Goal: Information Seeking & Learning: Learn about a topic

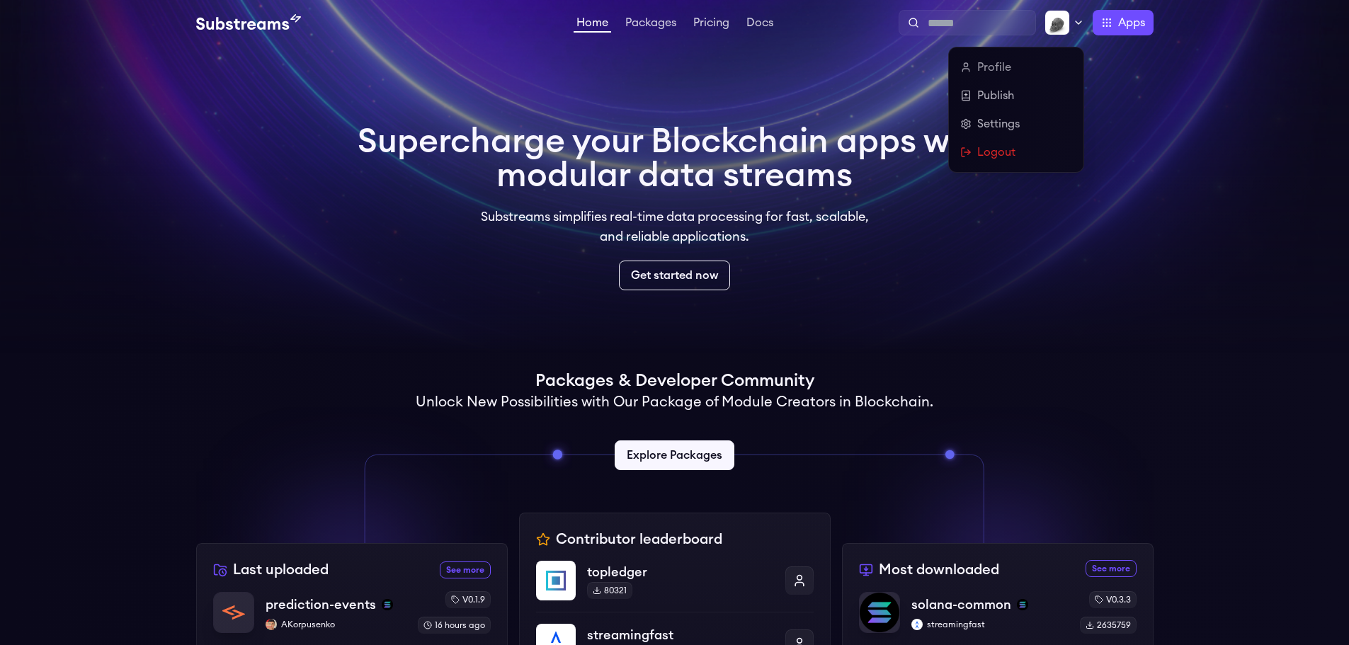
click at [1076, 25] on icon at bounding box center [1078, 22] width 11 height 11
click at [1014, 64] on link "Profile" at bounding box center [1016, 67] width 112 height 17
click at [989, 98] on link "Publish" at bounding box center [1016, 95] width 112 height 17
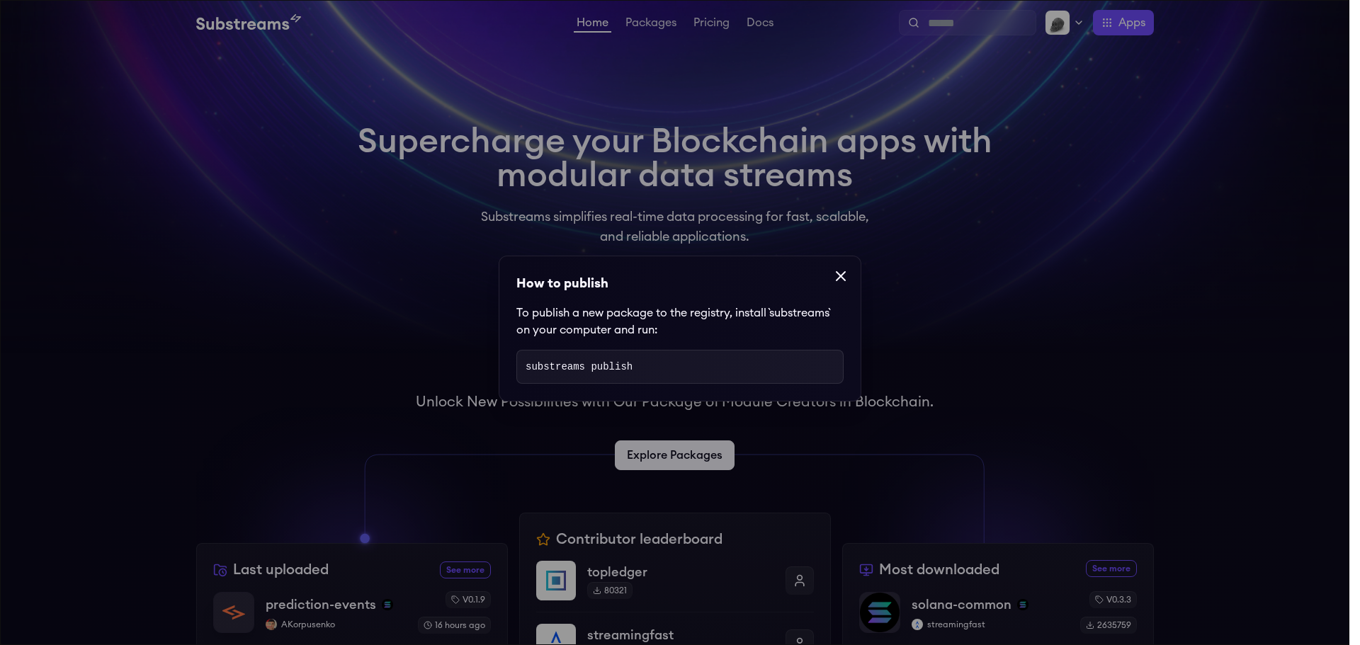
click at [836, 280] on icon at bounding box center [840, 276] width 17 height 17
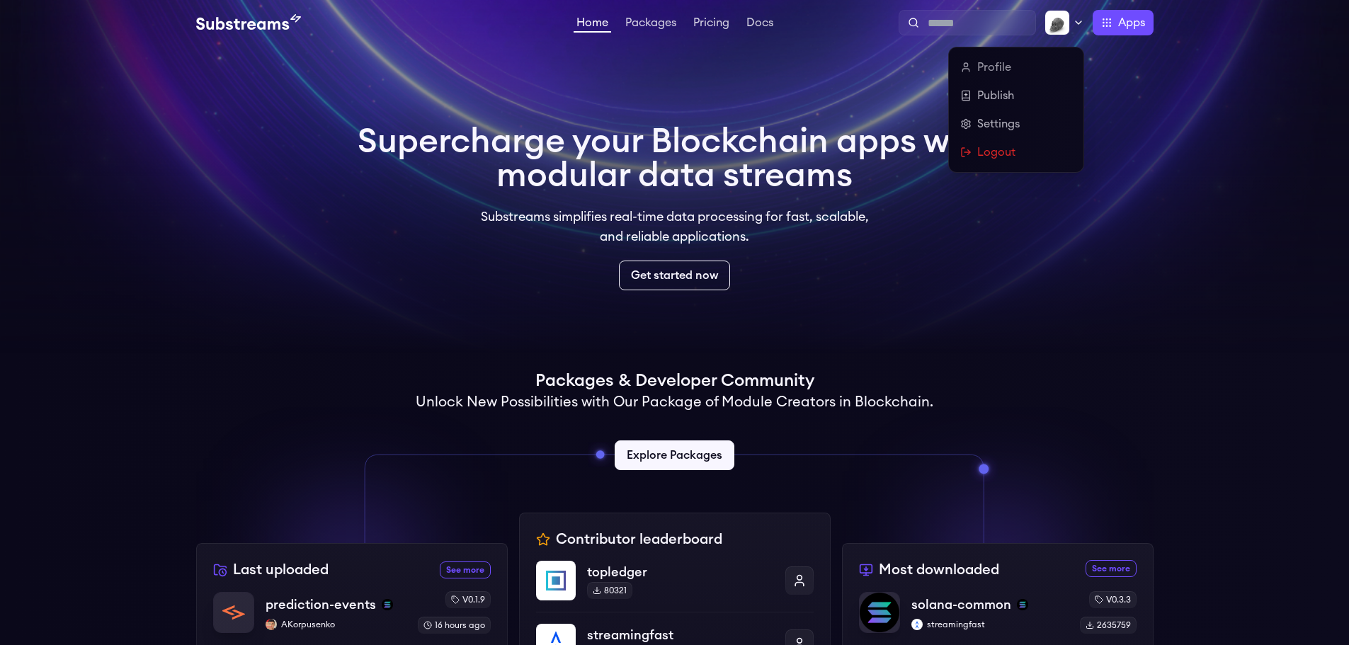
click at [1081, 11] on div at bounding box center [1064, 22] width 40 height 25
click at [1016, 127] on link "Settings" at bounding box center [1016, 123] width 112 height 17
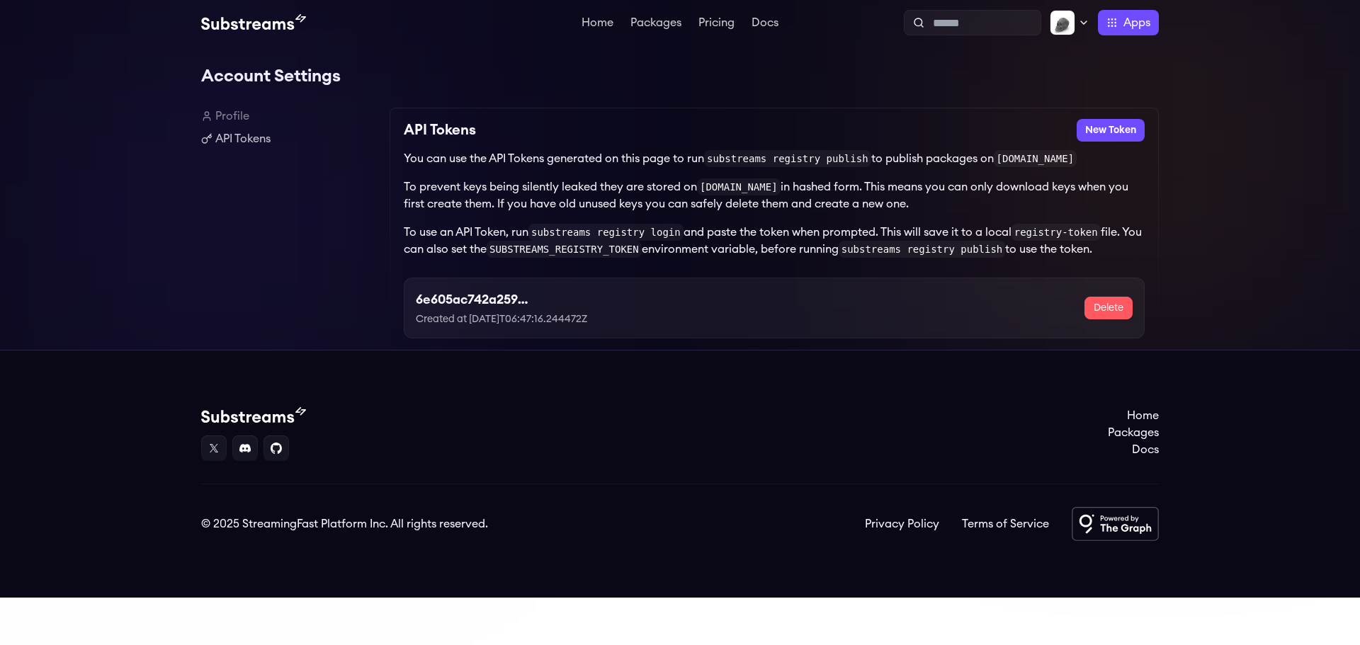
click at [243, 110] on link "Profile" at bounding box center [289, 116] width 177 height 17
click at [236, 118] on link "Profile" at bounding box center [289, 116] width 177 height 17
click at [591, 23] on link "Home" at bounding box center [598, 24] width 38 height 14
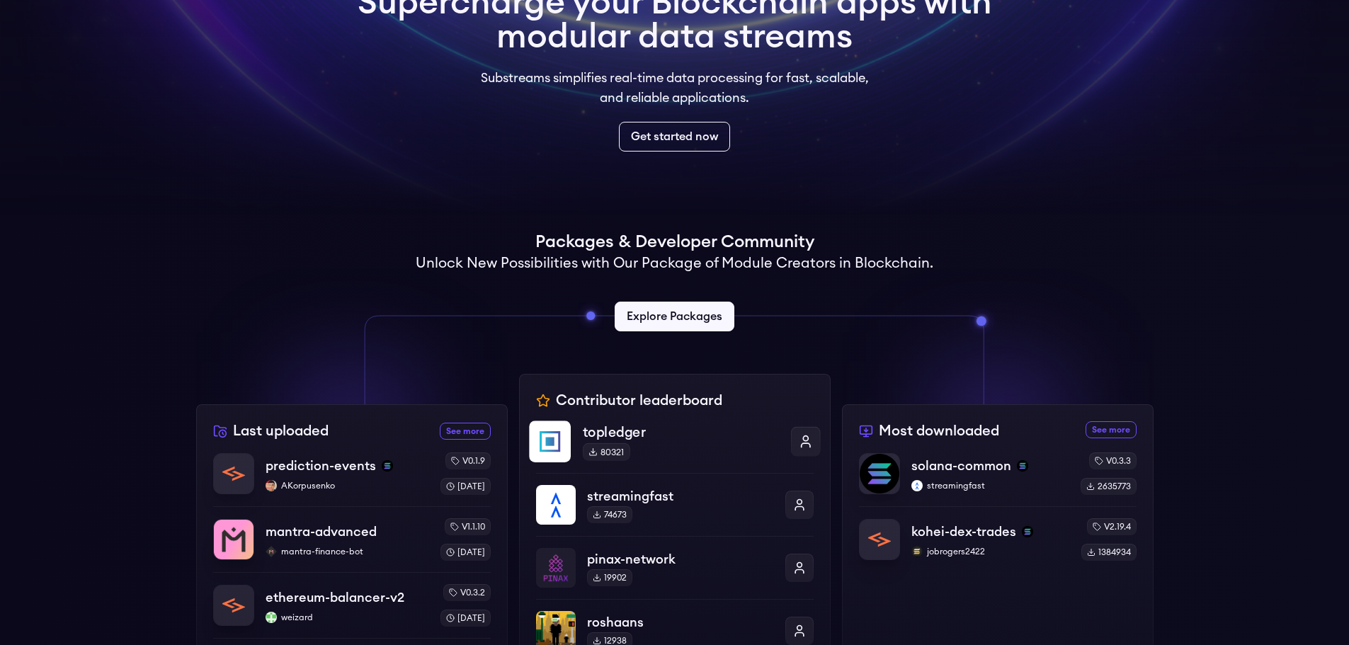
scroll to position [71, 0]
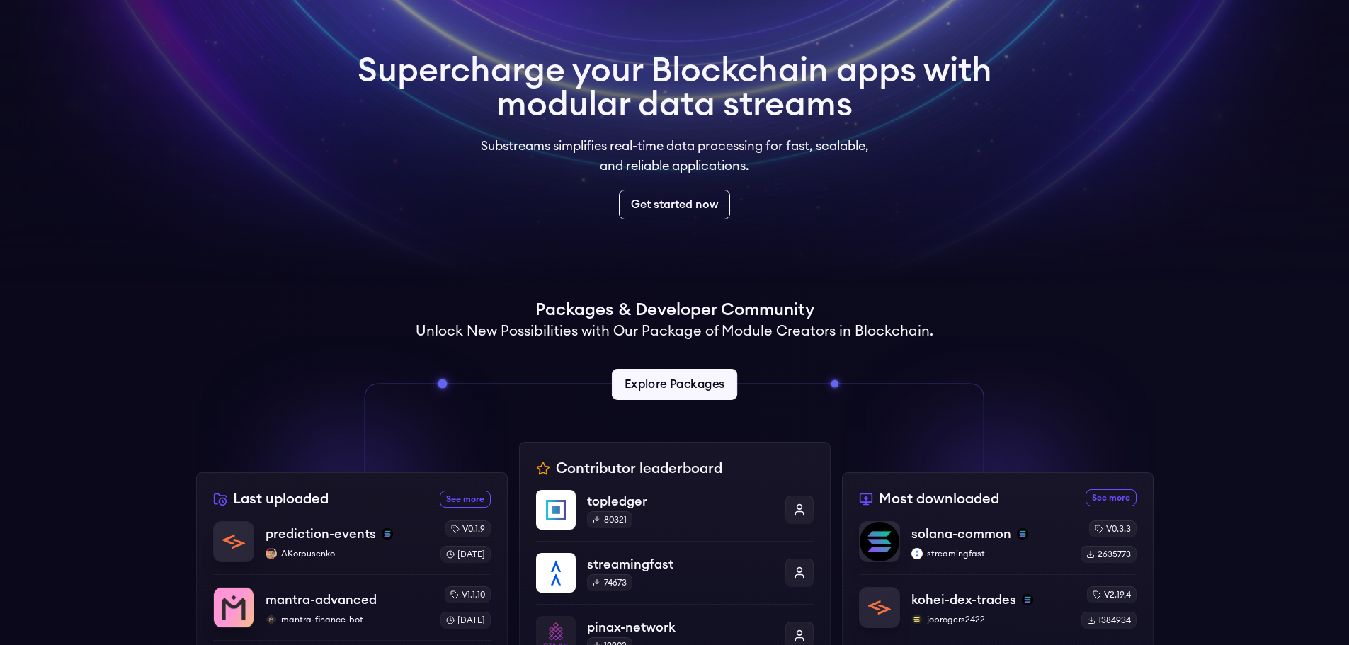
click at [693, 378] on link "Explore Packages" at bounding box center [674, 384] width 125 height 31
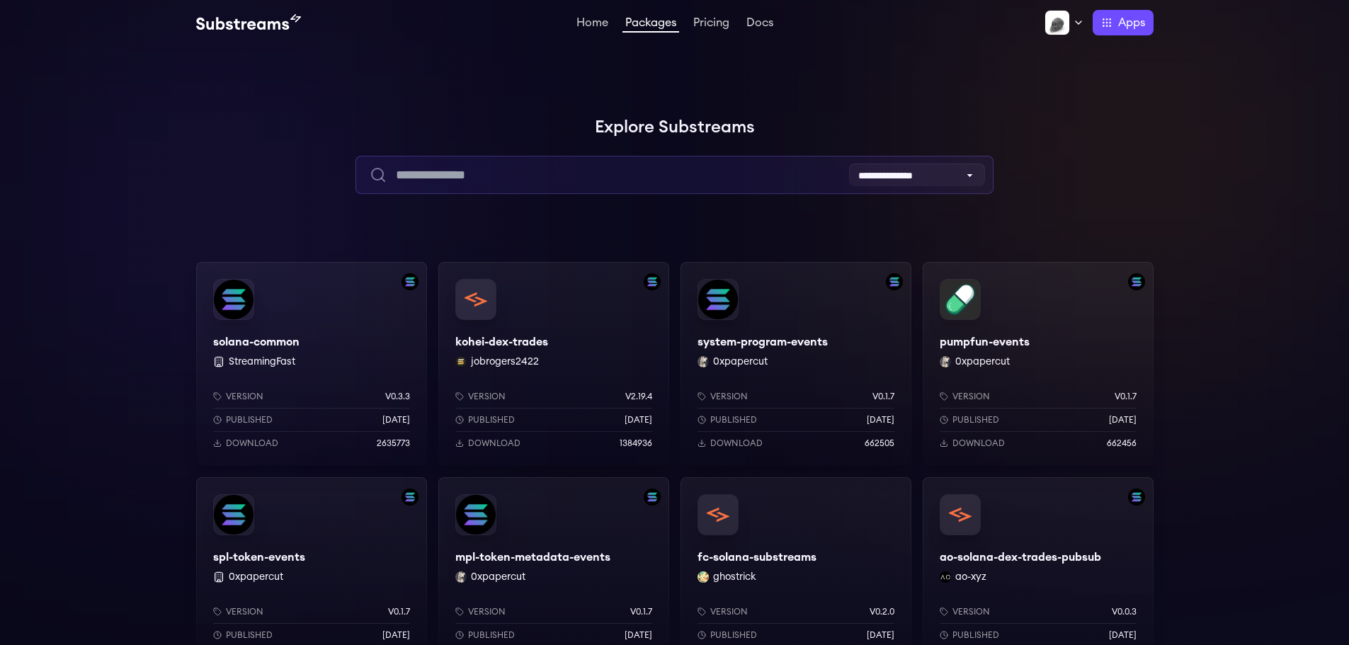
click at [604, 166] on input "text" at bounding box center [674, 175] width 638 height 38
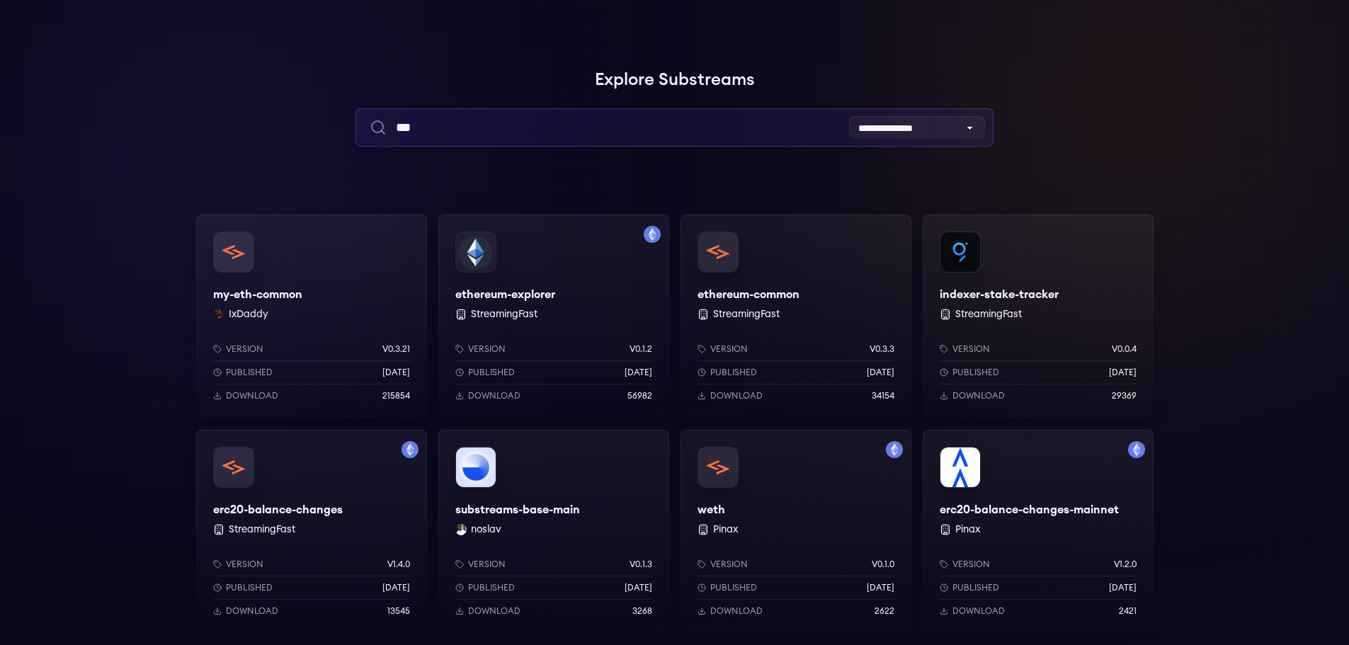
scroll to position [71, 0]
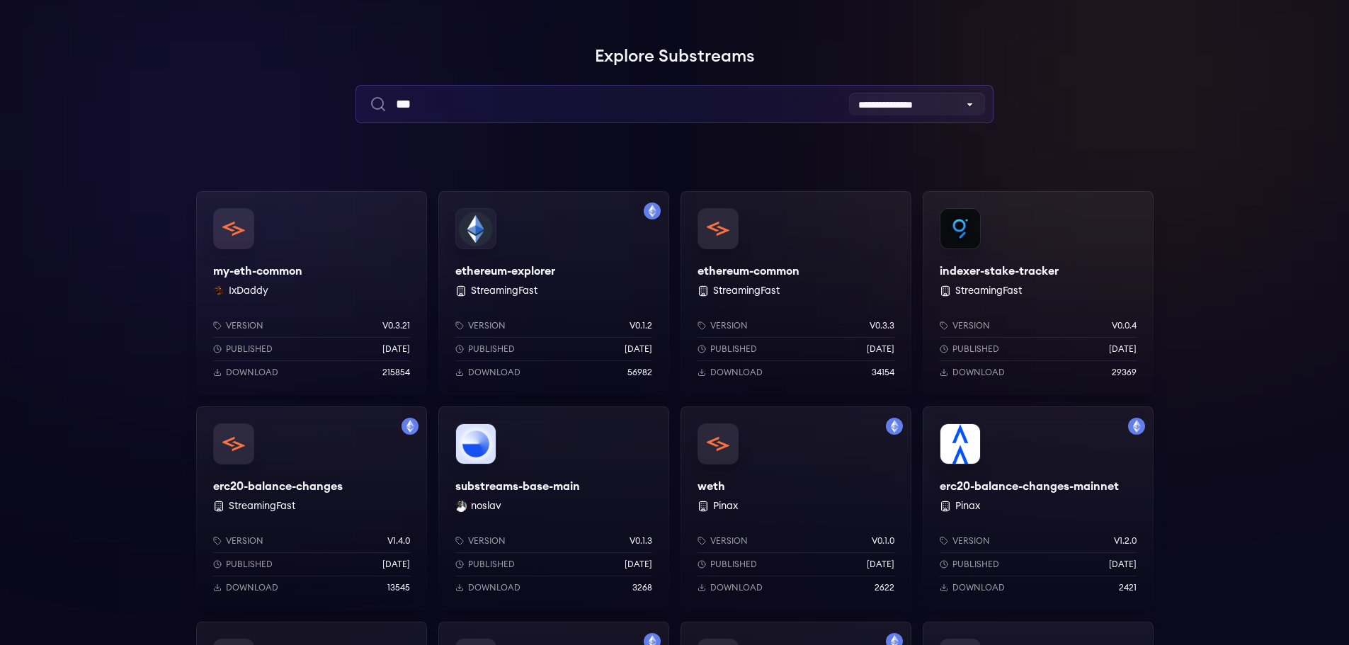
type input "***"
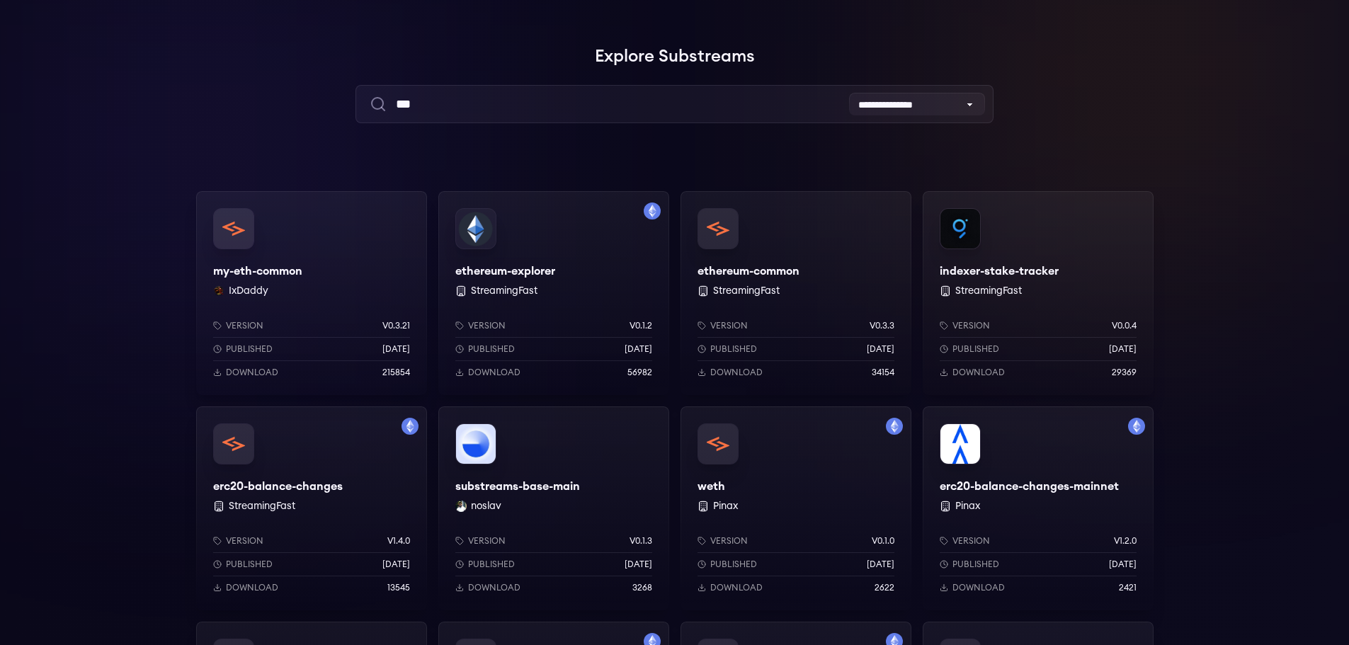
click at [508, 268] on div "ethereum-explorer StreamingFast Version v0.1.2 Published 1 years ago Download 5…" at bounding box center [553, 293] width 231 height 204
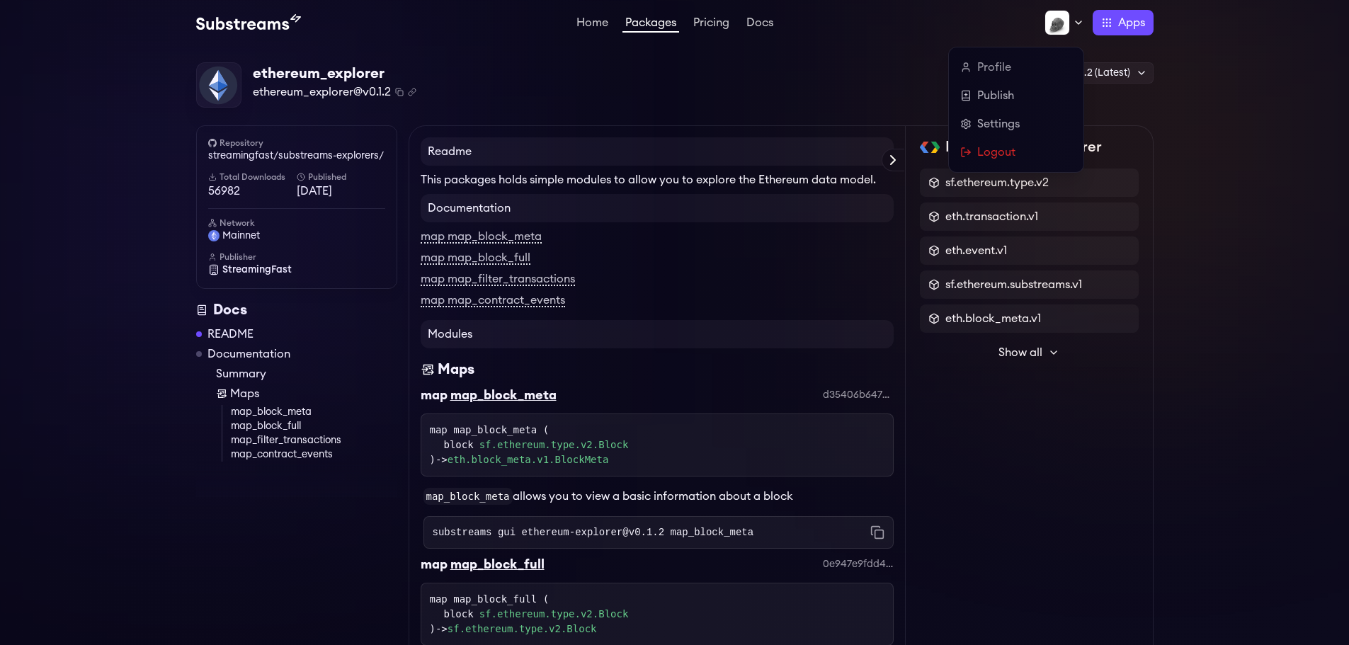
click at [1056, 23] on img at bounding box center [1056, 22] width 25 height 25
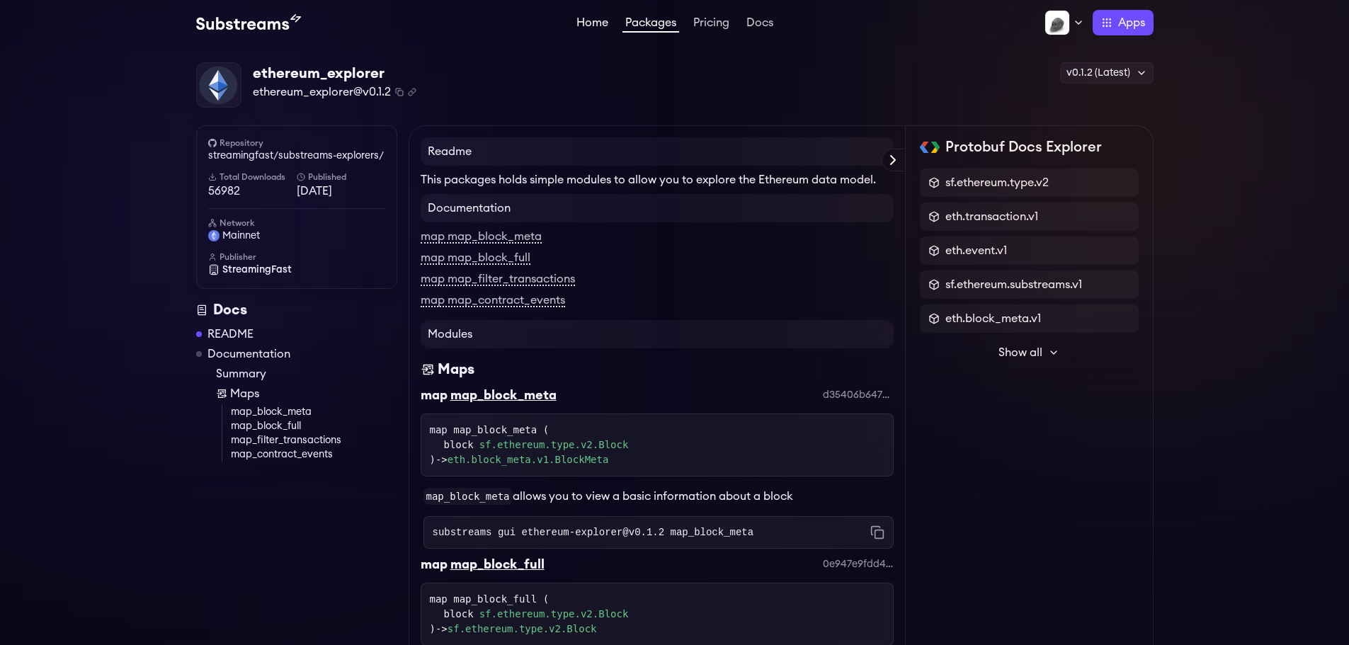
click at [579, 23] on link "Home" at bounding box center [593, 24] width 38 height 14
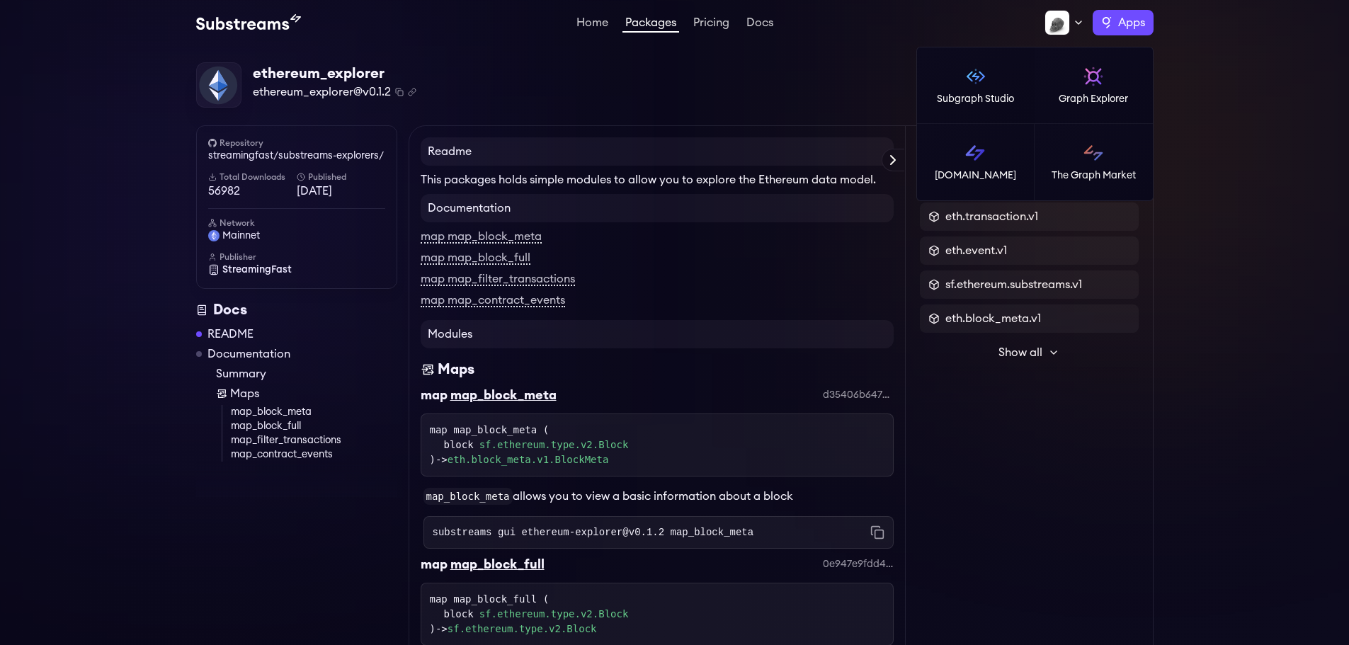
click at [1108, 23] on label "Apps" at bounding box center [1123, 22] width 61 height 25
click at [1001, 152] on link "[DOMAIN_NAME]" at bounding box center [976, 162] width 118 height 76
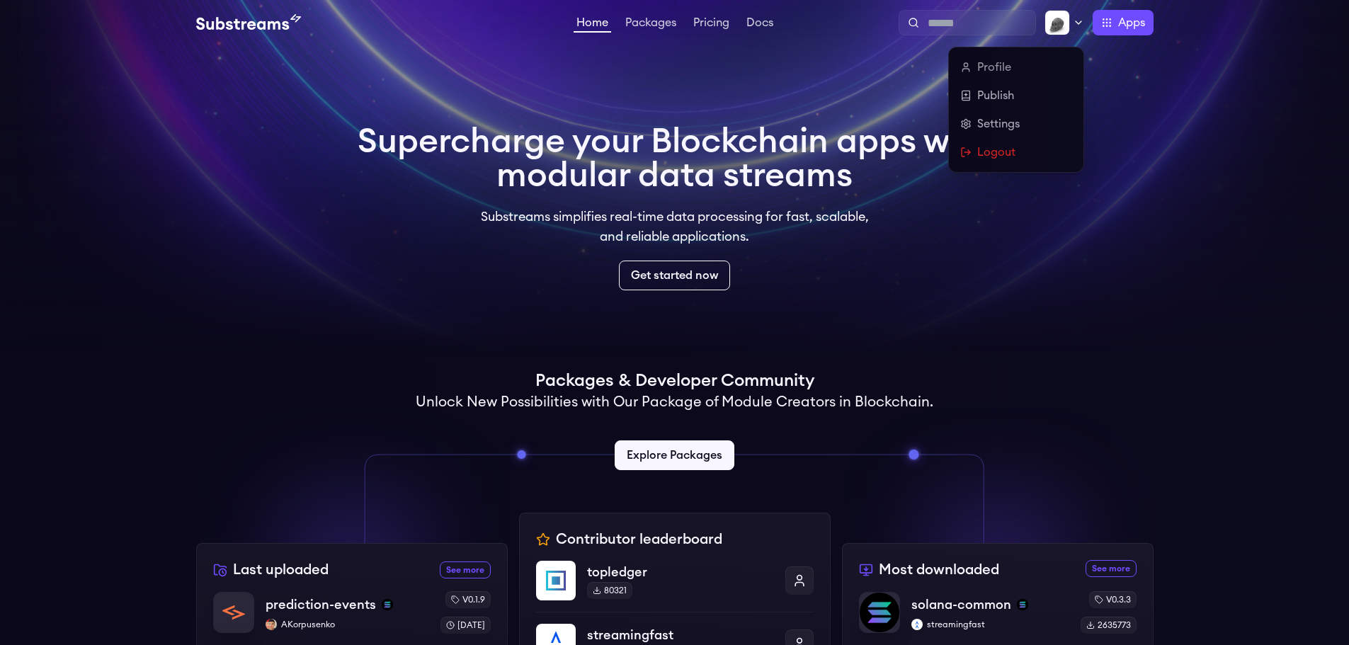
click at [1073, 16] on div at bounding box center [1064, 22] width 40 height 25
click at [969, 127] on icon at bounding box center [965, 123] width 11 height 11
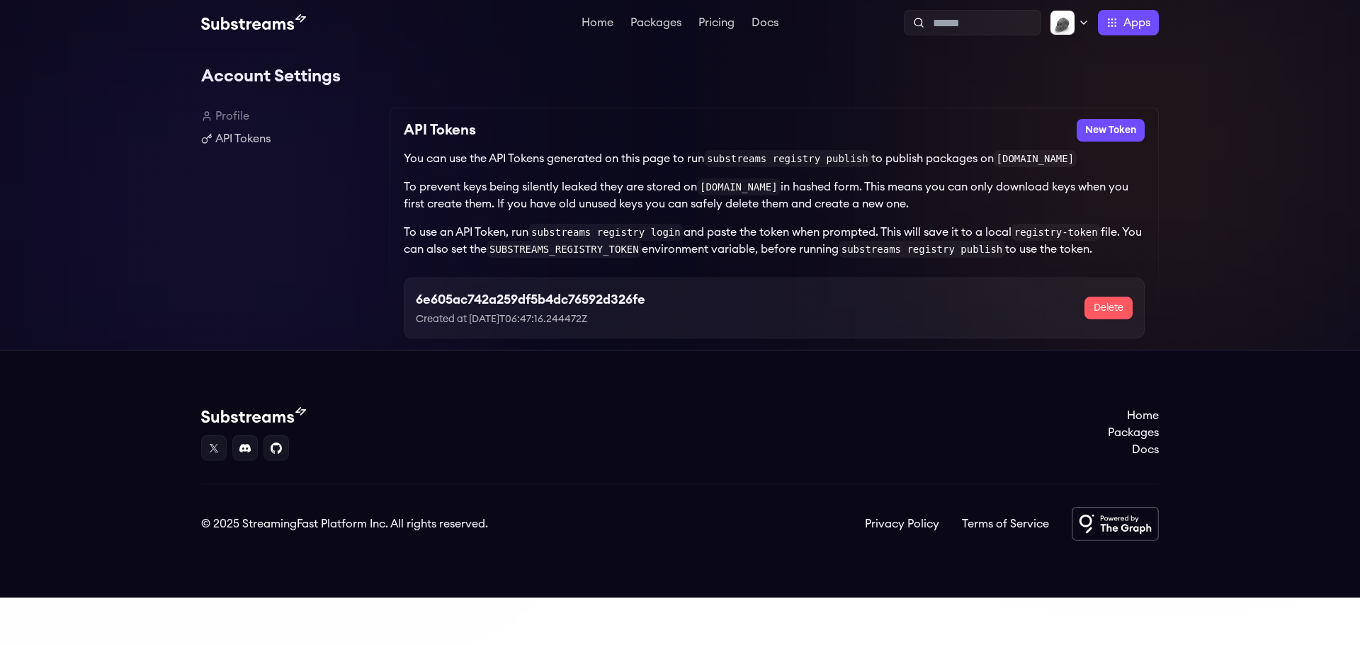
click at [512, 306] on h3 "6e605ac742a259df5b4dc76592d326fe" at bounding box center [530, 300] width 229 height 20
click at [665, 300] on div "6e605ac742a259df5b4dc76592d326fe Created at 2025-09-05T06:47:16.244472Z Delete" at bounding box center [774, 308] width 717 height 37
drag, startPoint x: 519, startPoint y: 301, endPoint x: 569, endPoint y: 300, distance: 49.6
click at [569, 300] on h3 "6e605ac742a259df5b4dc76592d326fe" at bounding box center [530, 300] width 229 height 20
drag, startPoint x: 646, startPoint y: 303, endPoint x: 418, endPoint y: 305, distance: 228.0
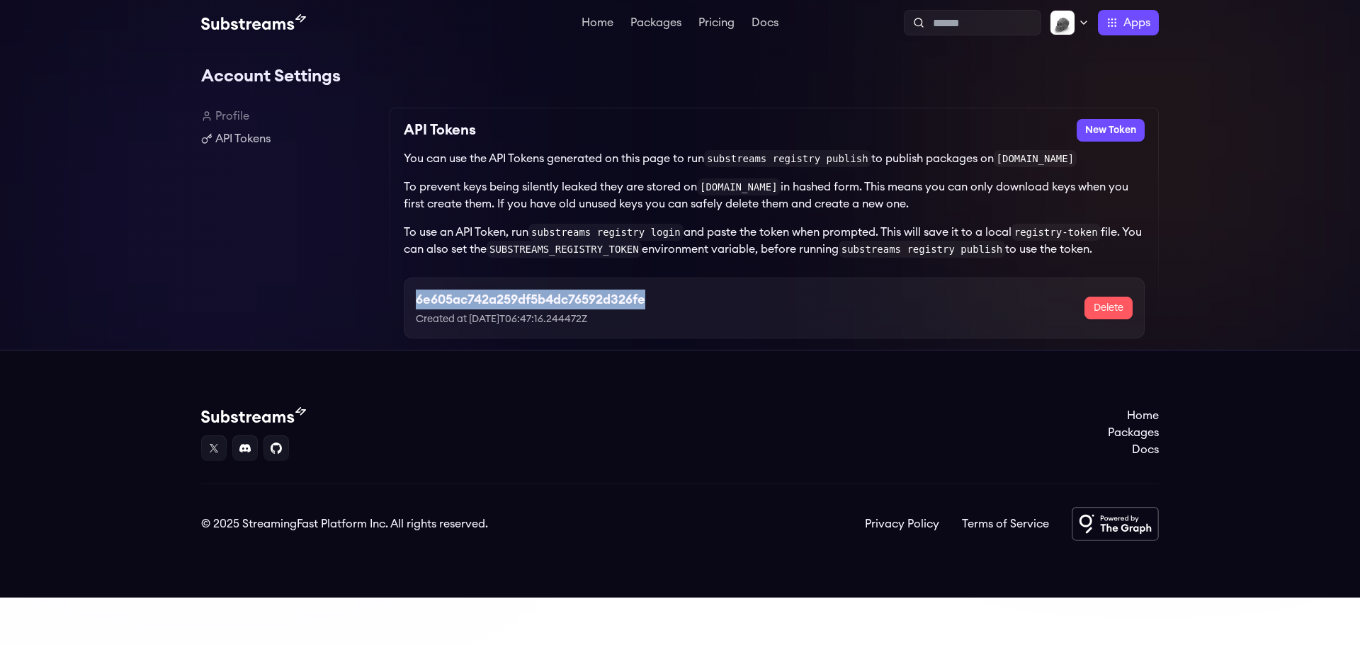
click at [418, 305] on h3 "6e605ac742a259df5b4dc76592d326fe" at bounding box center [530, 300] width 229 height 20
copy h3 "6e605ac742a259df5b4dc76592d326fe"
click at [426, 182] on p "To prevent keys being silently leaked they are stored on substreams.dev in hash…" at bounding box center [774, 195] width 741 height 34
click at [763, 25] on link "Docs" at bounding box center [764, 24] width 33 height 14
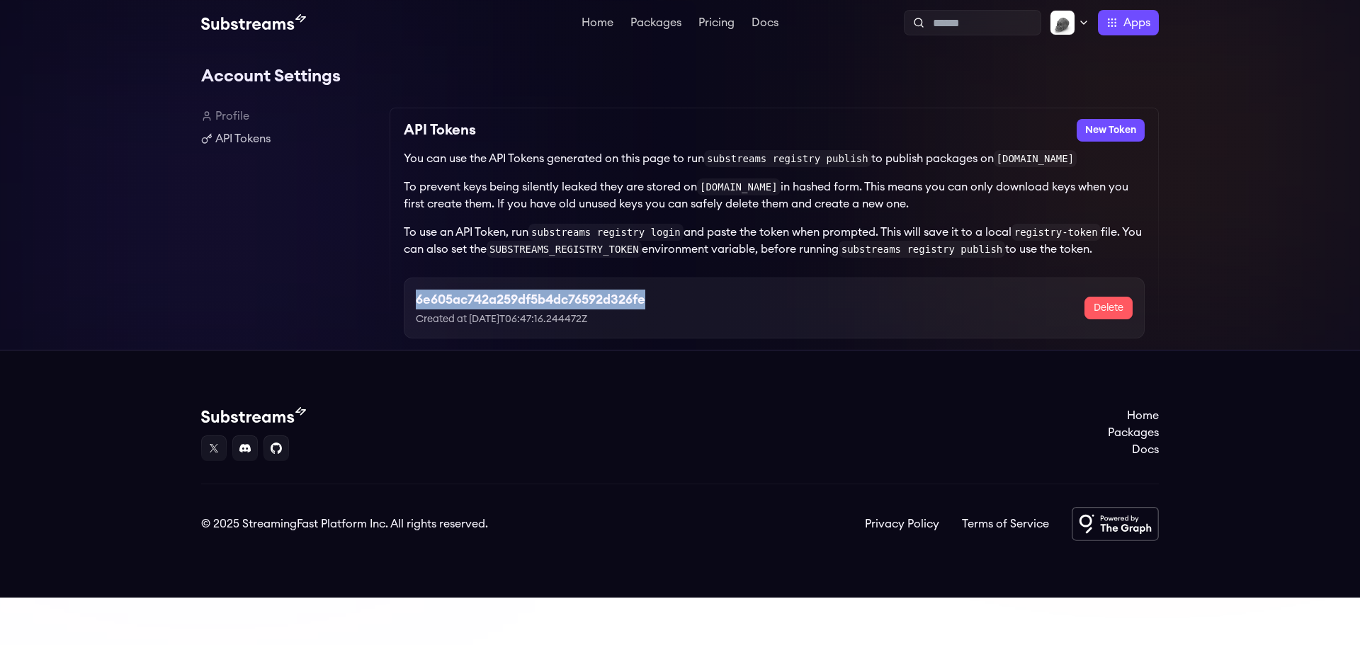
drag, startPoint x: 648, startPoint y: 302, endPoint x: 416, endPoint y: 307, distance: 232.3
click at [416, 307] on h3 "6e605ac742a259df5b4dc76592d326fe" at bounding box center [530, 300] width 229 height 20
copy h3 "6e605ac742a259df5b4dc76592d326fe"
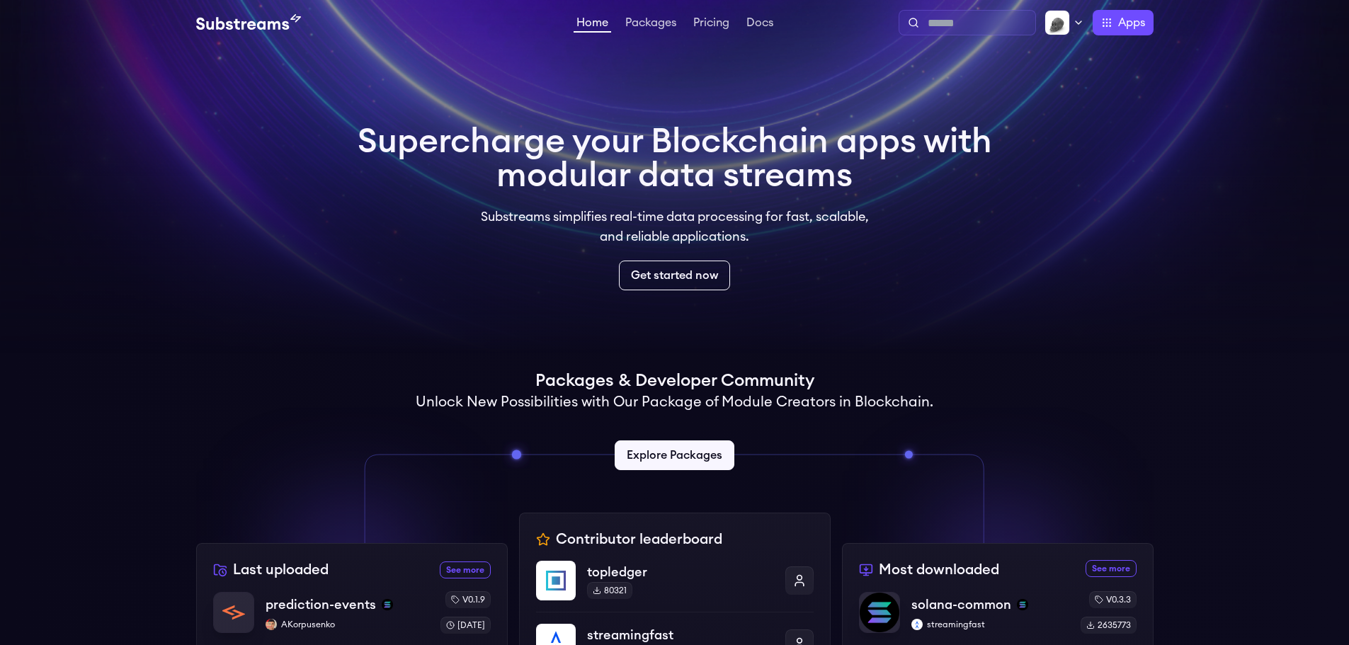
click at [982, 19] on input "text" at bounding box center [979, 23] width 102 height 17
type input "********"
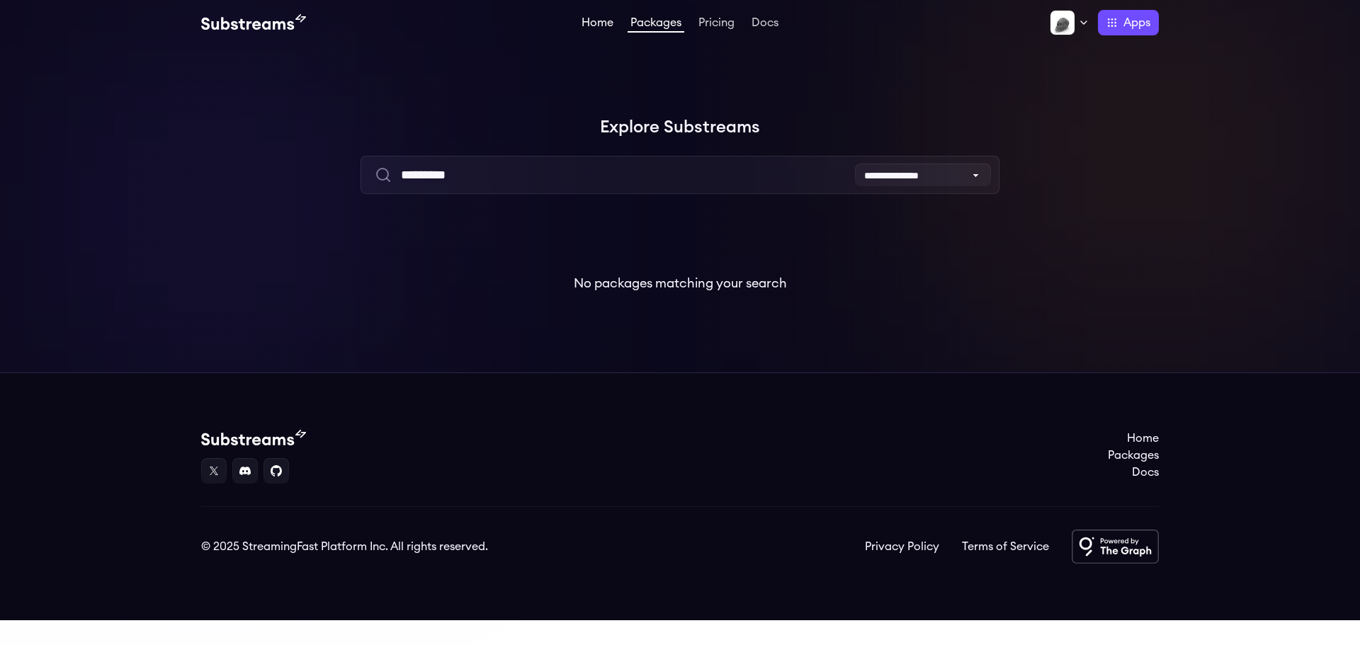
click at [588, 26] on link "Home" at bounding box center [598, 24] width 38 height 14
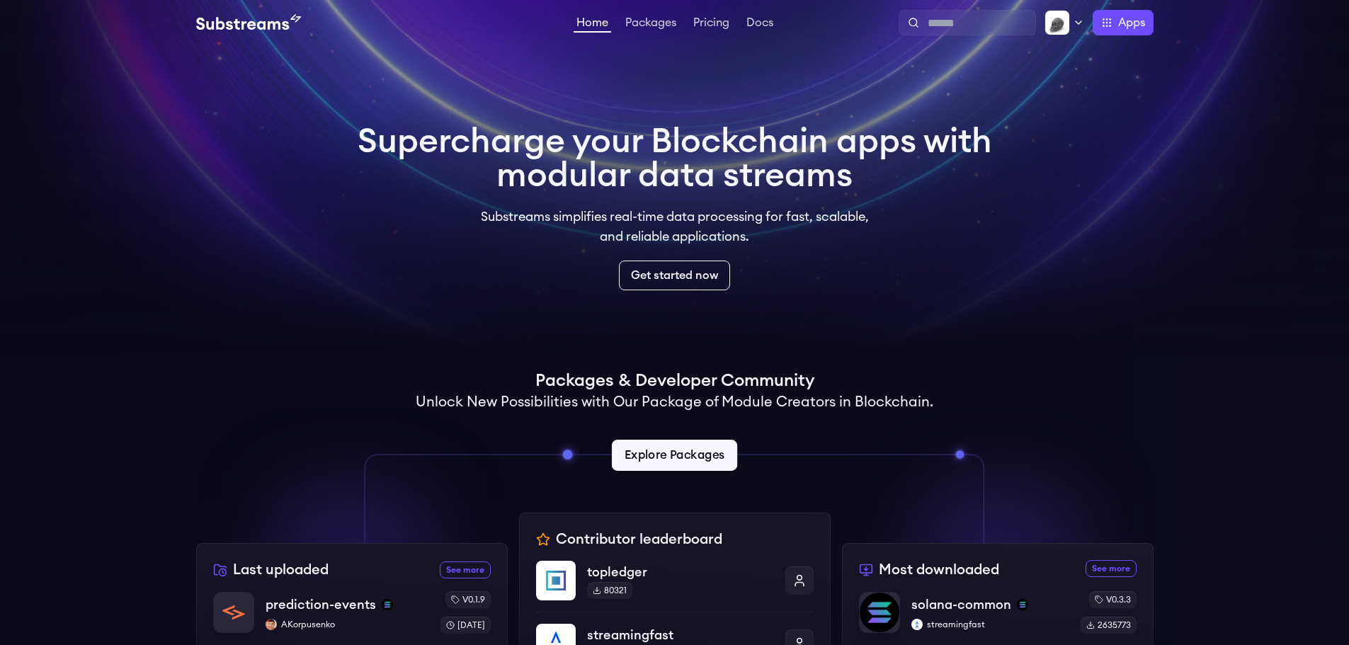
click at [668, 459] on link "Explore Packages" at bounding box center [674, 455] width 125 height 31
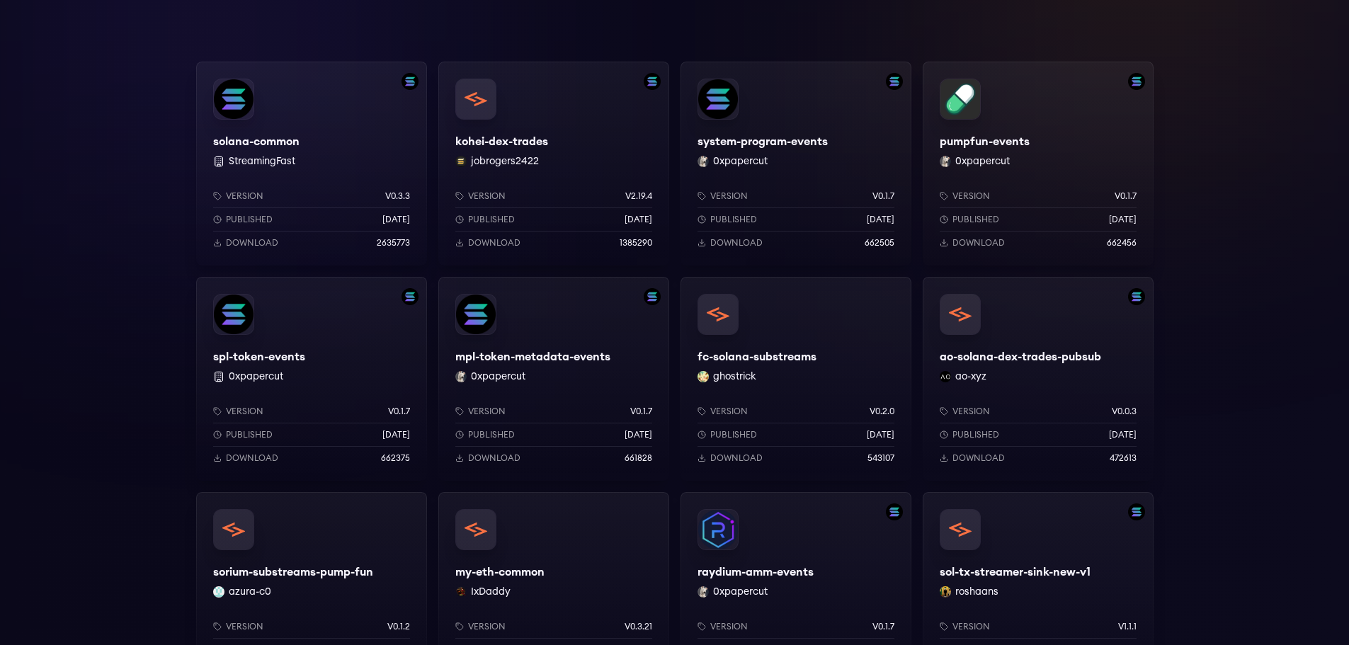
scroll to position [71, 0]
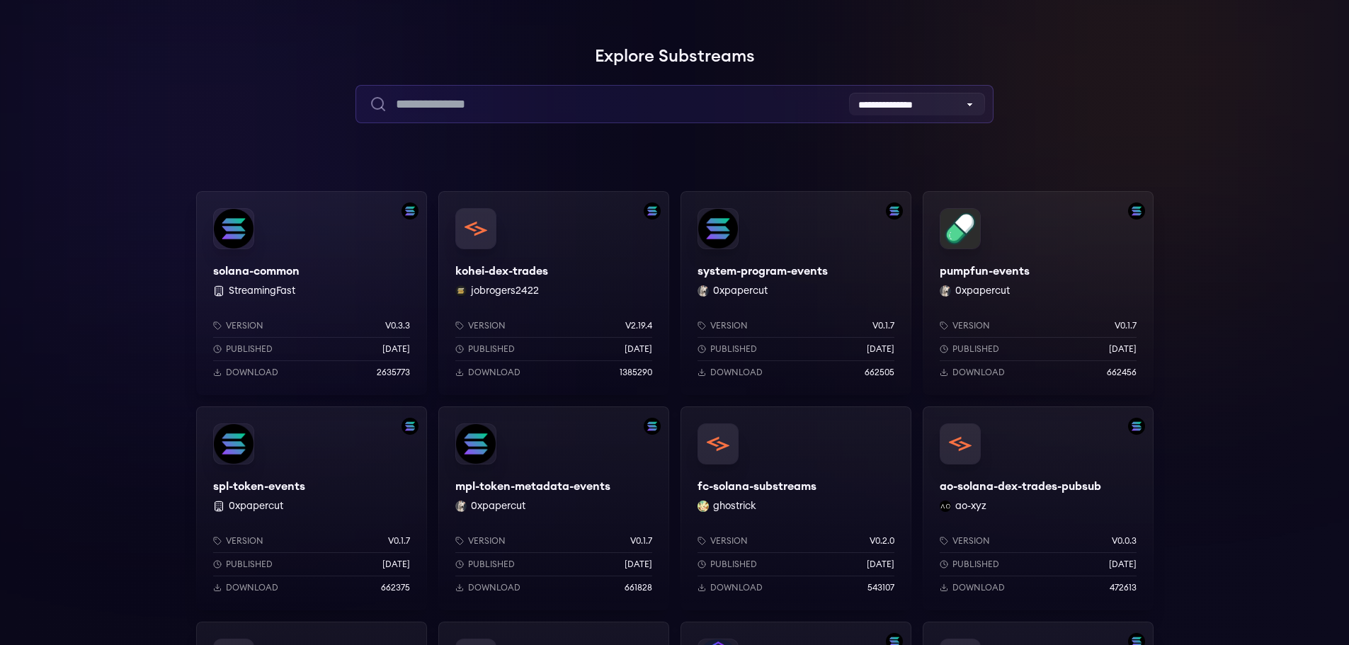
click at [633, 104] on input "text" at bounding box center [674, 104] width 638 height 38
click at [767, 98] on input "********" at bounding box center [674, 104] width 638 height 38
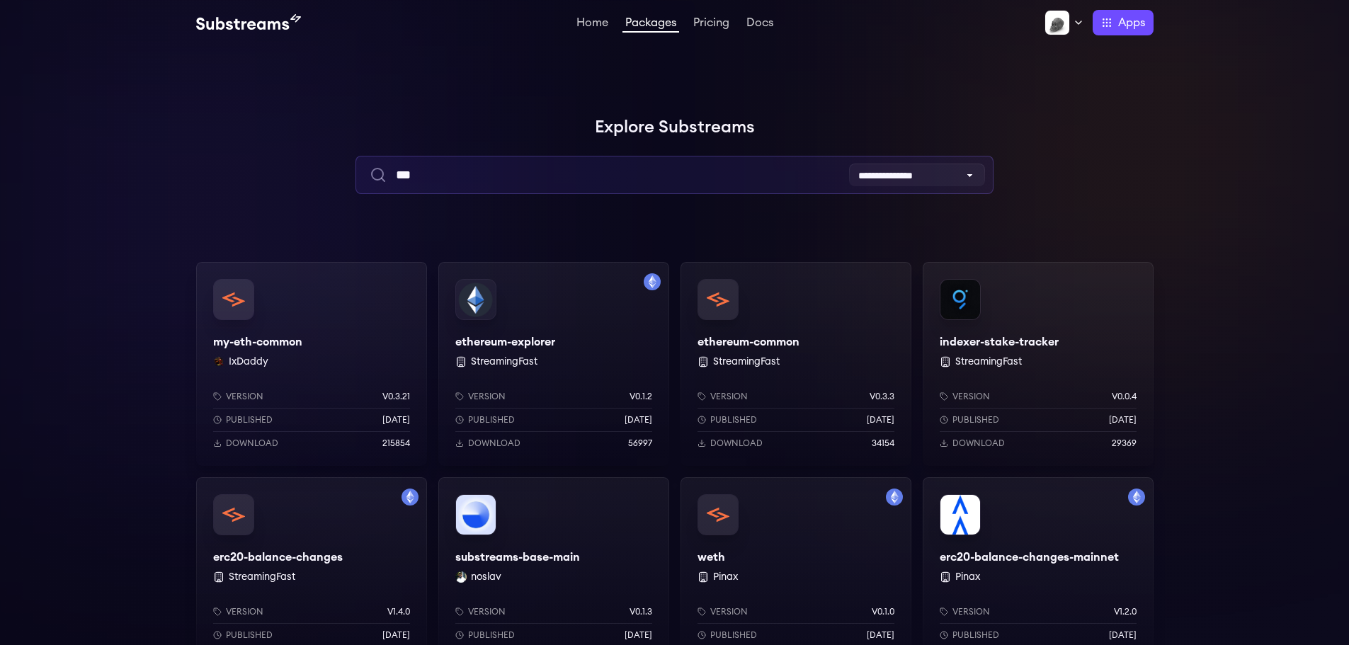
type input "***"
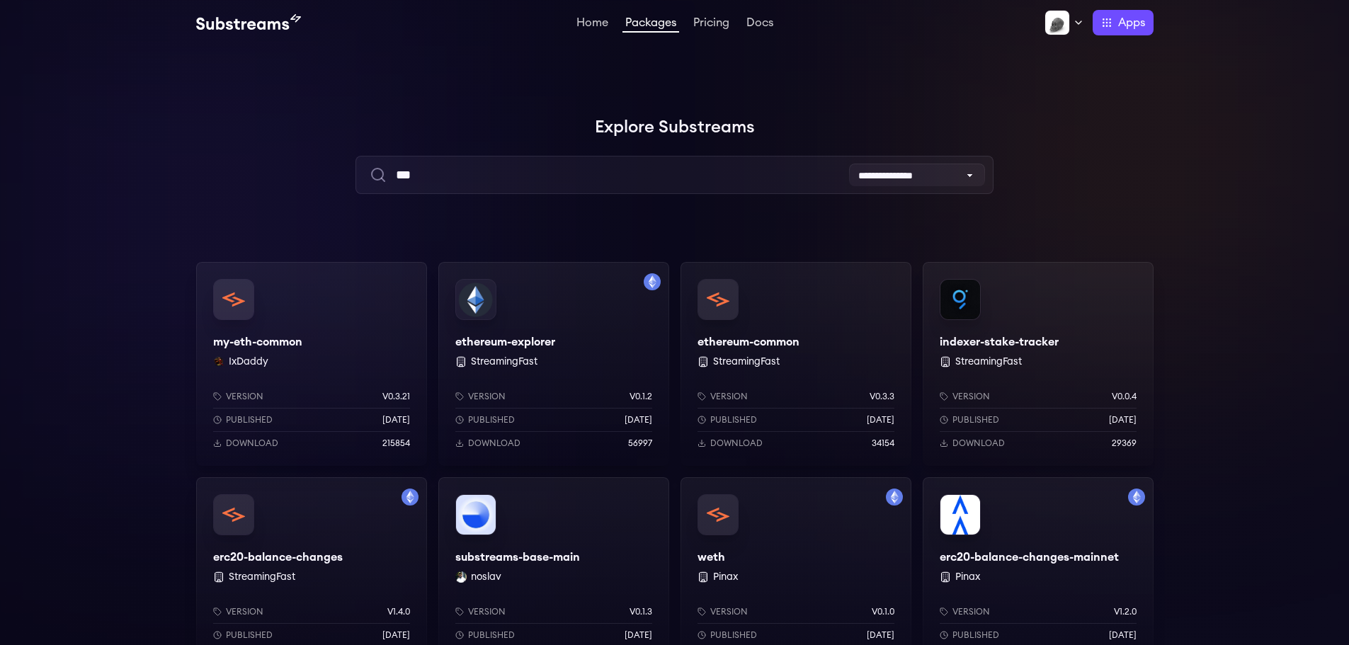
click at [780, 339] on div "ethereum-common StreamingFast Version v0.3.3 Published [DATE] Download 34154" at bounding box center [795, 364] width 231 height 204
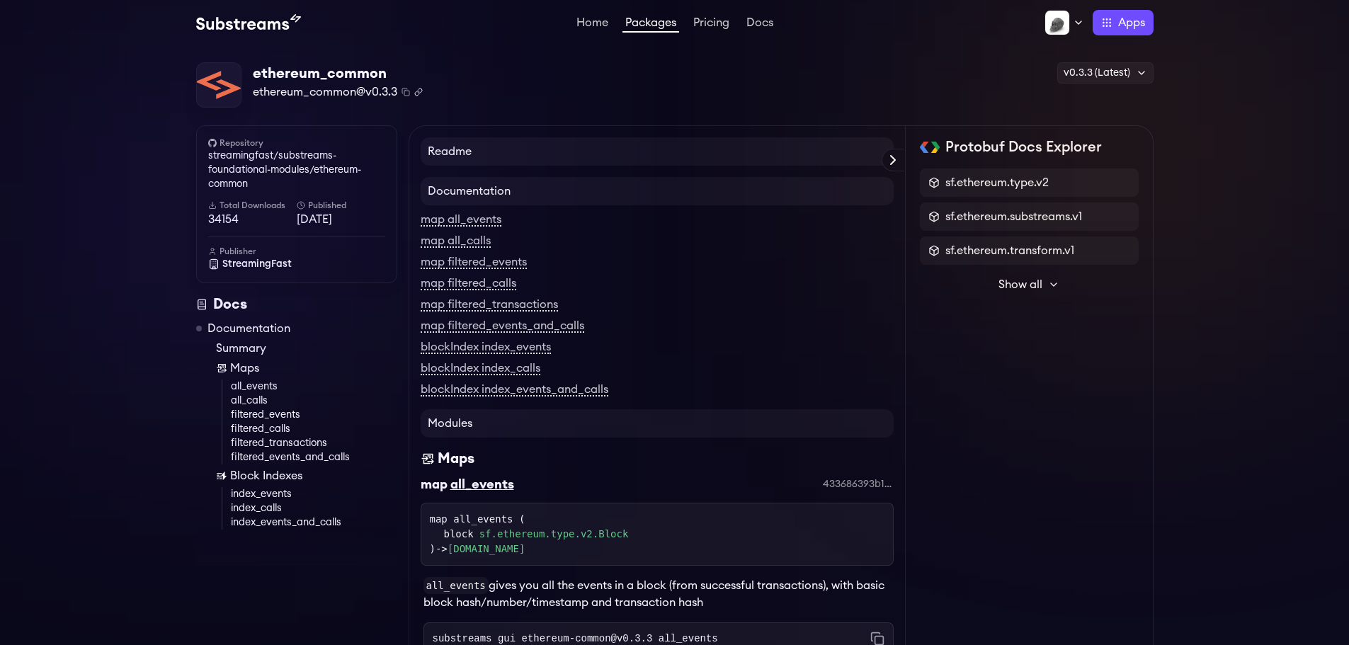
click at [418, 92] on icon "Copy .spkg link to clipboard" at bounding box center [418, 92] width 8 height 8
click at [1025, 279] on span "Show all" at bounding box center [1020, 284] width 44 height 17
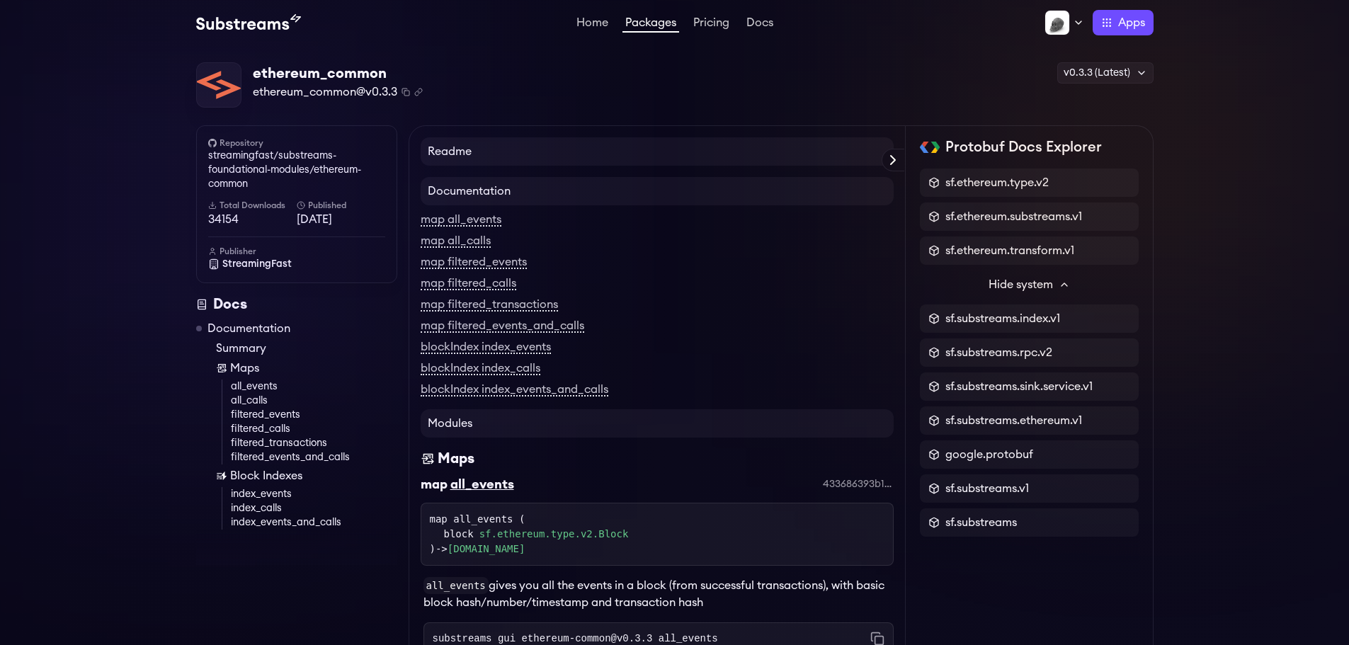
click at [1025, 279] on span "Hide system" at bounding box center [1021, 284] width 64 height 17
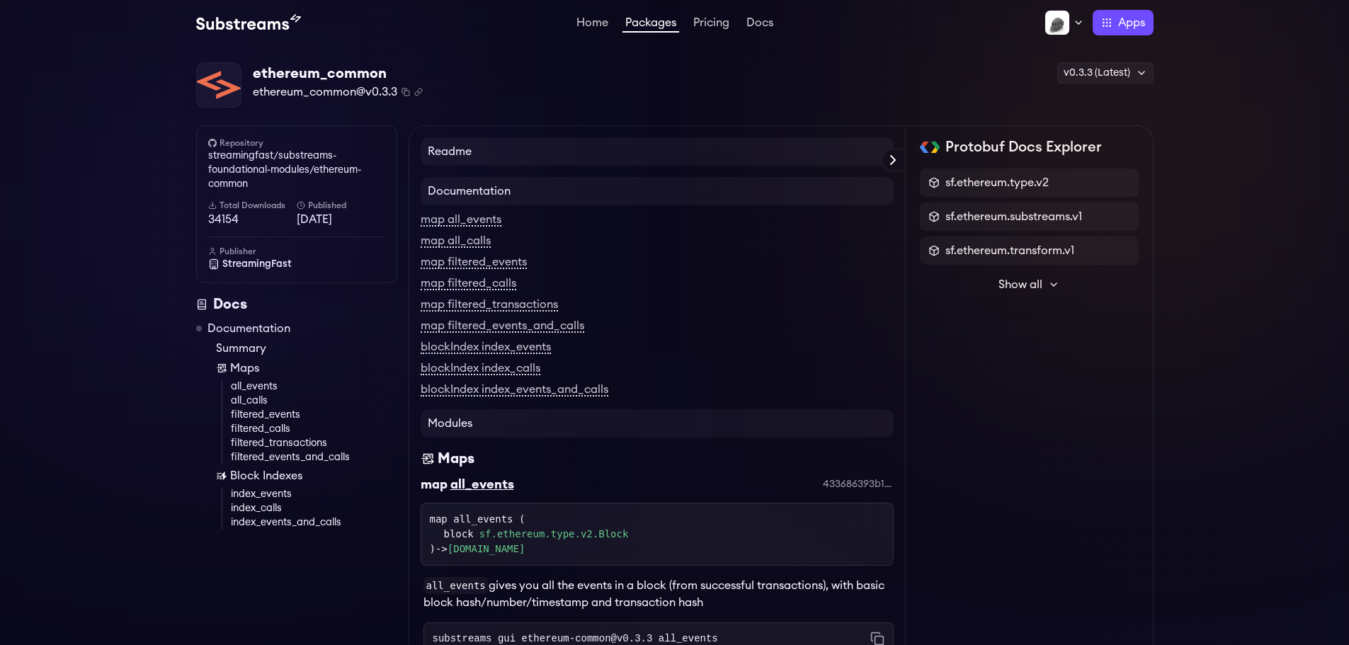
click at [1049, 279] on icon at bounding box center [1053, 284] width 11 height 11
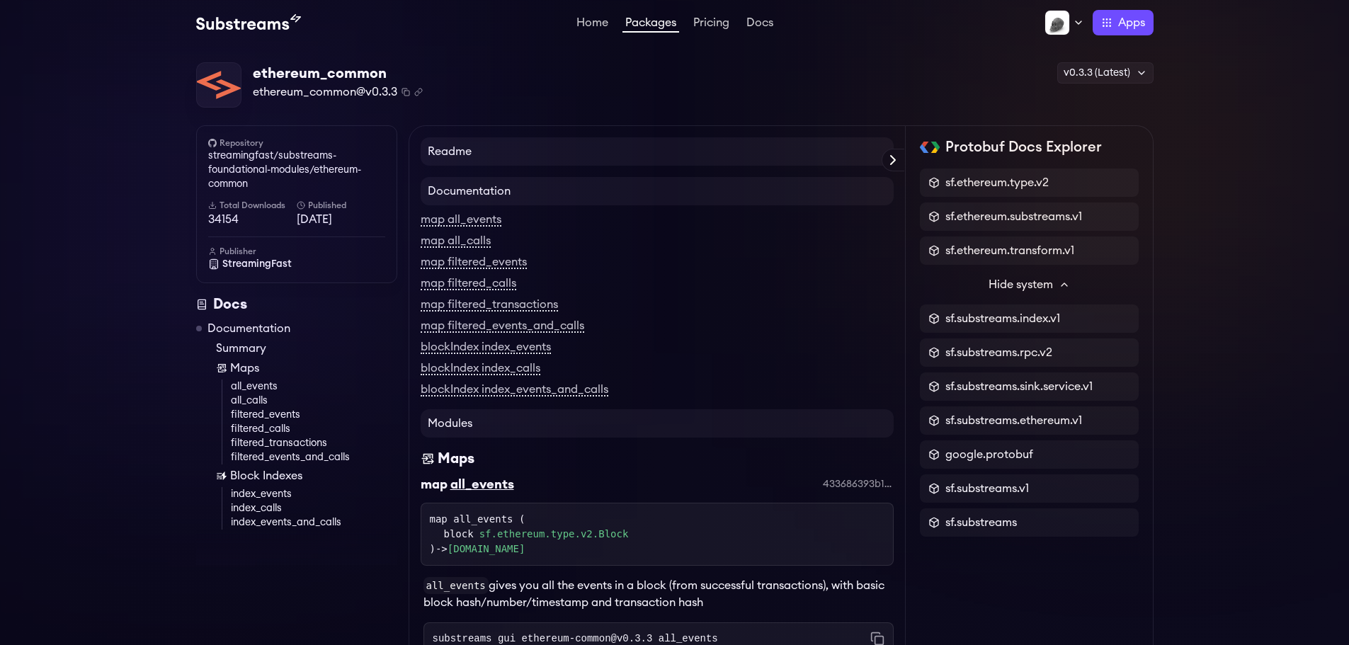
click at [1049, 279] on span "Hide system" at bounding box center [1021, 284] width 64 height 17
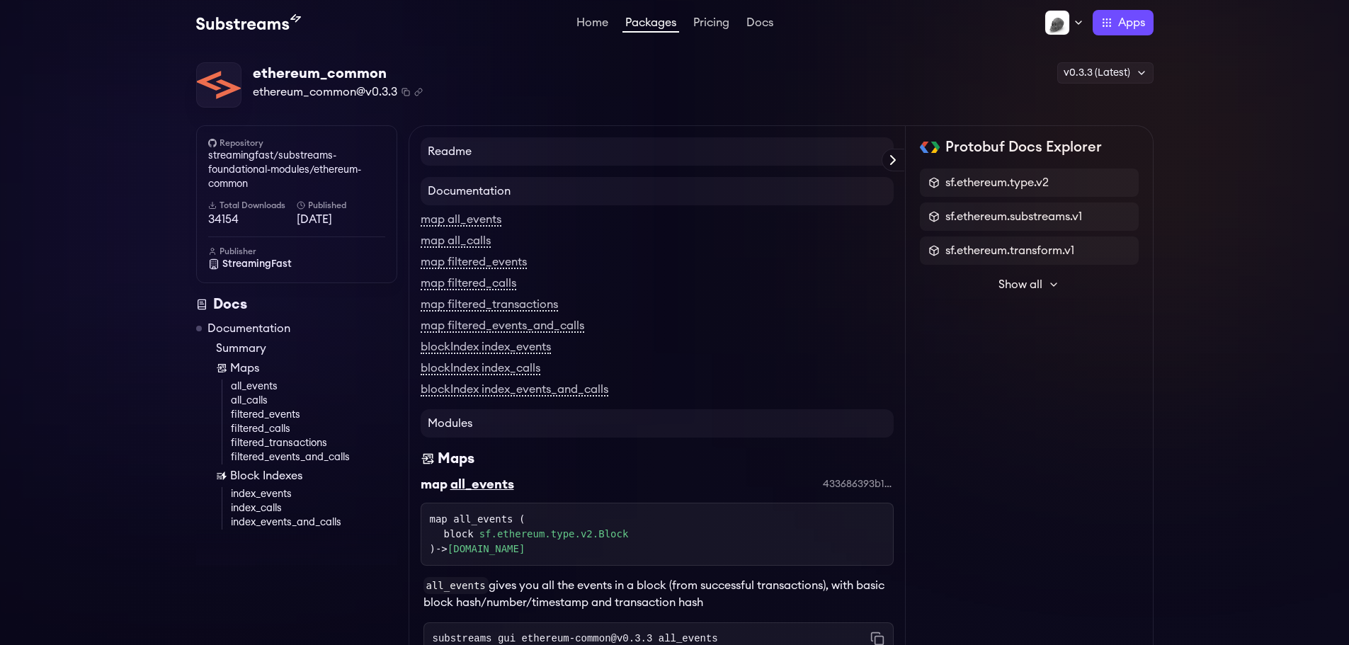
click at [545, 88] on div "ethereum_common ethereum_common@v0.3.3 Copied! Copied! v0.3.3 (Latest) v0.3.3 (…" at bounding box center [674, 85] width 957 height 46
click at [760, 28] on link "Docs" at bounding box center [760, 24] width 33 height 14
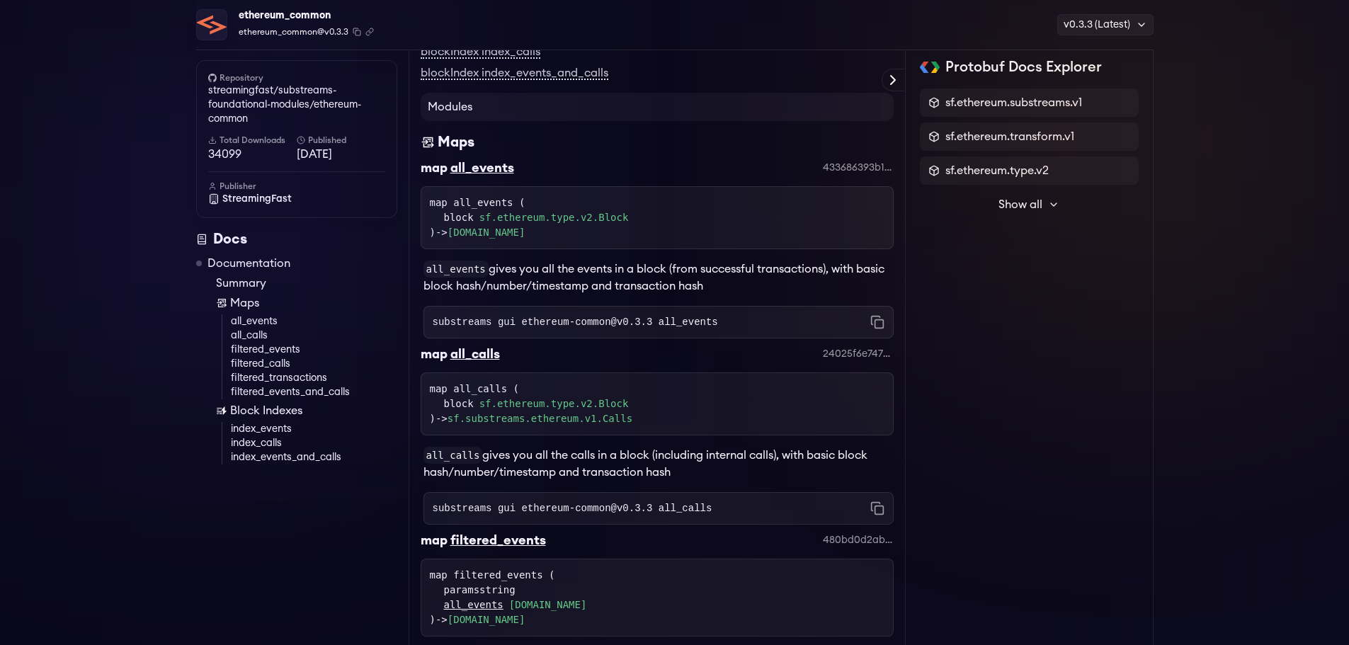
scroll to position [290, 0]
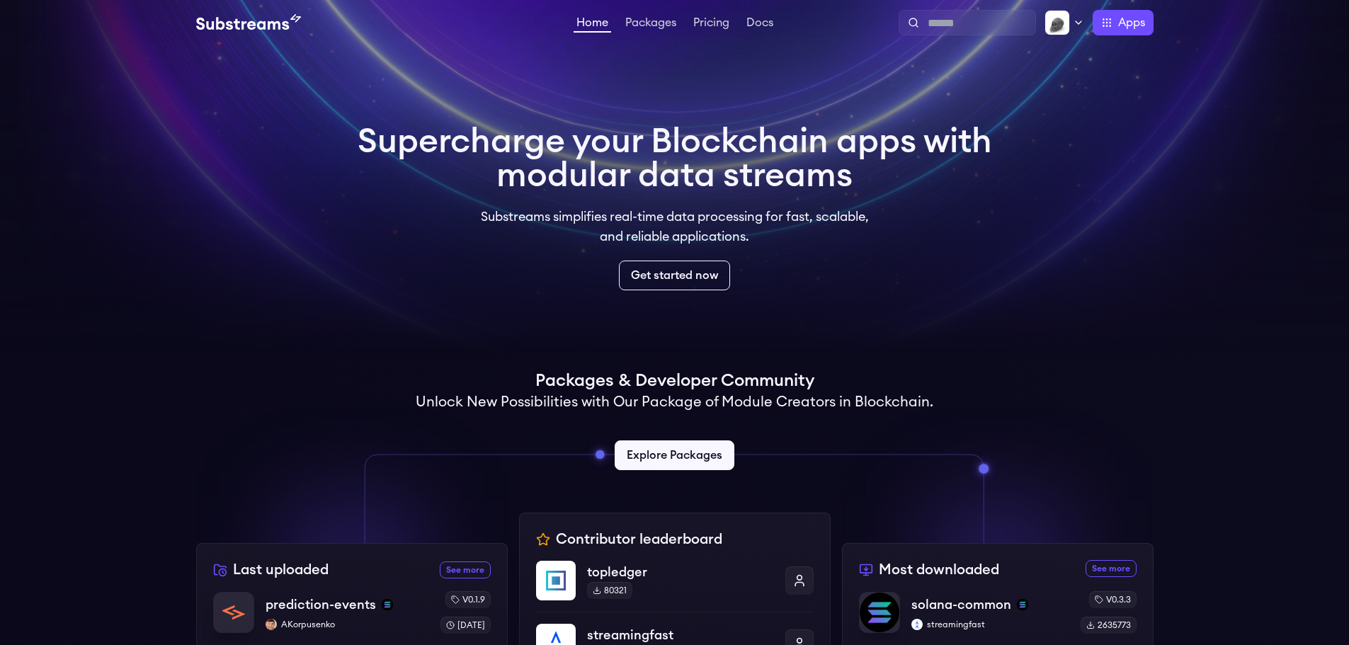
click at [748, 15] on li "Docs" at bounding box center [760, 22] width 33 height 17
click at [753, 25] on link "Docs" at bounding box center [760, 24] width 33 height 14
click at [658, 461] on link "Explore Packages" at bounding box center [674, 455] width 125 height 31
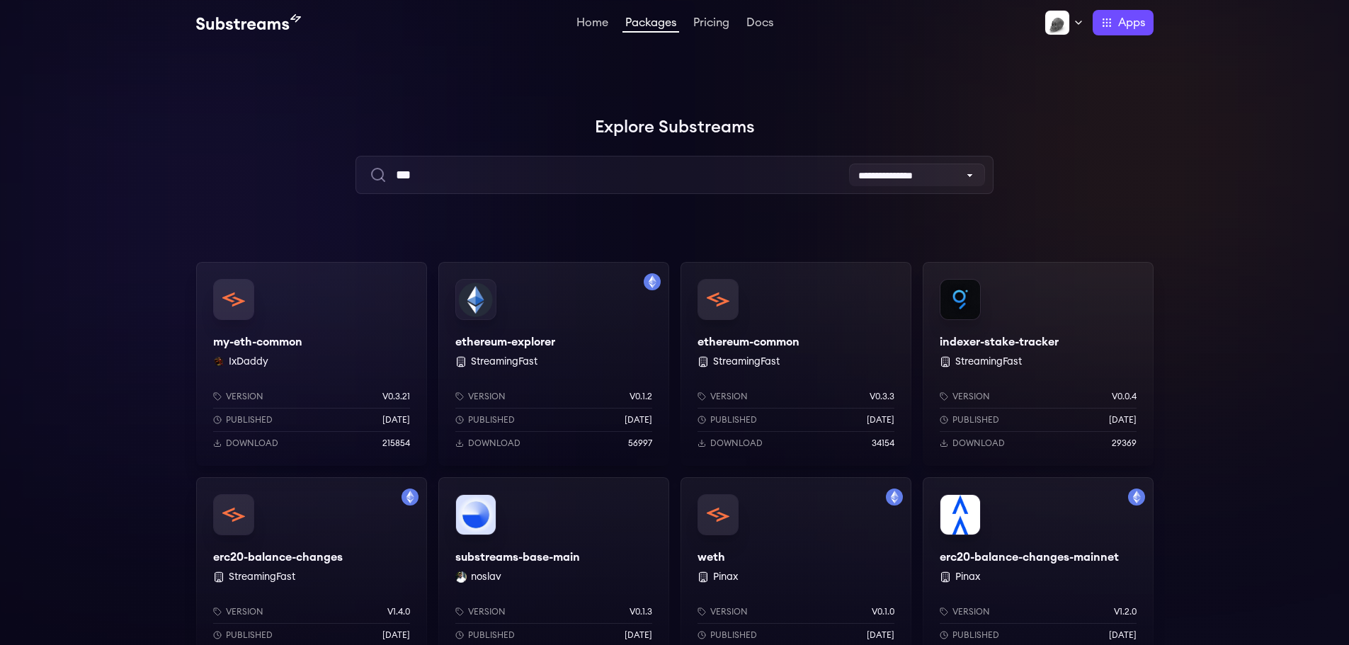
click at [559, 315] on div "ethereum-explorer StreamingFast Version v0.1.2 Published 1 years ago Download 5…" at bounding box center [553, 364] width 231 height 204
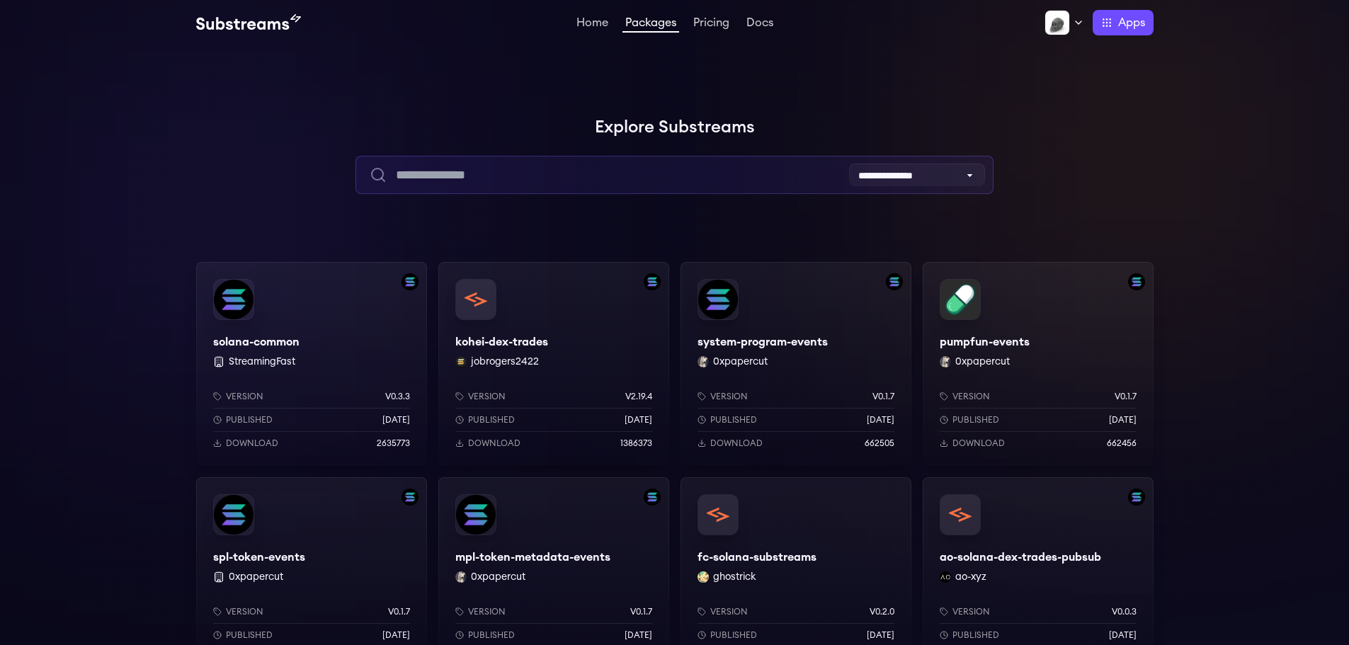
click at [503, 176] on input "text" at bounding box center [674, 175] width 638 height 38
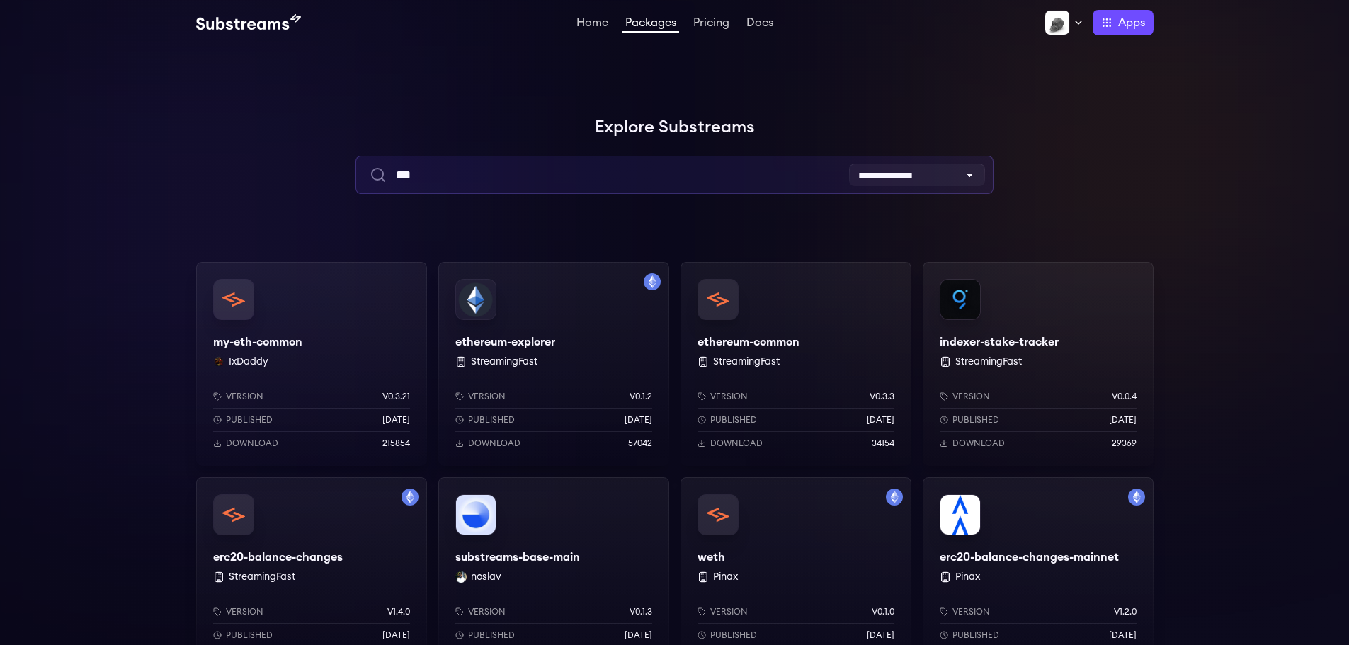
type input "***"
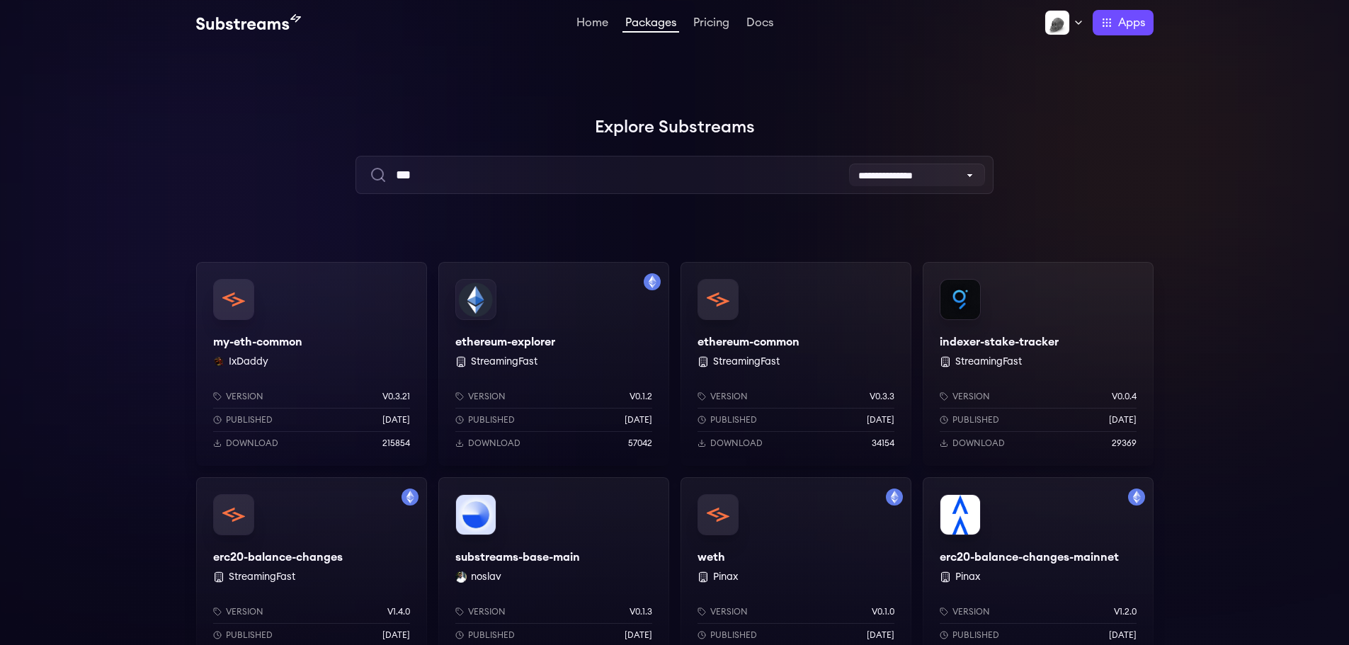
click at [585, 337] on div "ethereum-explorer StreamingFast Version v0.1.2 Published 1 years ago Download 5…" at bounding box center [553, 364] width 231 height 204
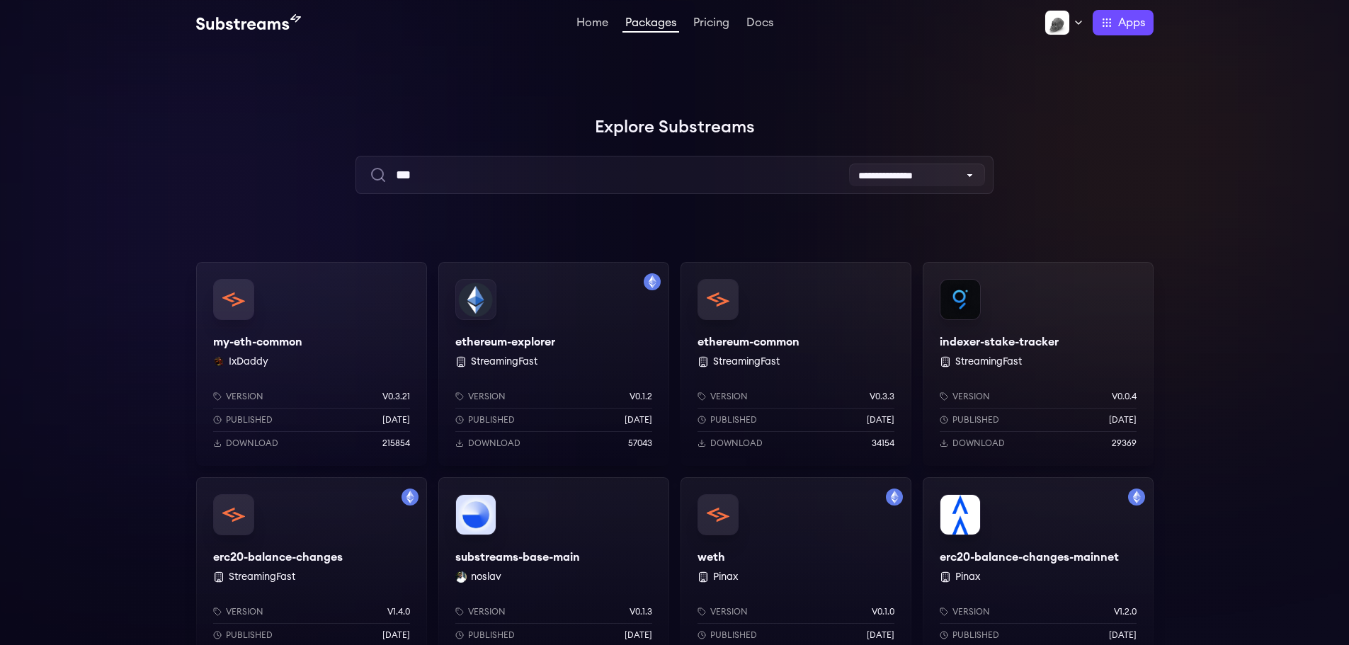
click at [325, 336] on div "my-eth-common IxDaddy Version v0.3.21 Published 3 months ago Download 215854" at bounding box center [311, 364] width 231 height 204
click at [753, 345] on div "ethereum-common StreamingFast Version v0.3.3 Published [DATE] Download 34154" at bounding box center [795, 364] width 231 height 204
click at [532, 333] on div "ethereum-explorer StreamingFast Version v0.1.2 Published 1 years ago Download 5…" at bounding box center [553, 364] width 231 height 204
click at [310, 336] on div "my-eth-common IxDaddy Version v0.3.21 Published [DATE] Download 215854" at bounding box center [311, 364] width 231 height 204
